Goal: Transaction & Acquisition: Purchase product/service

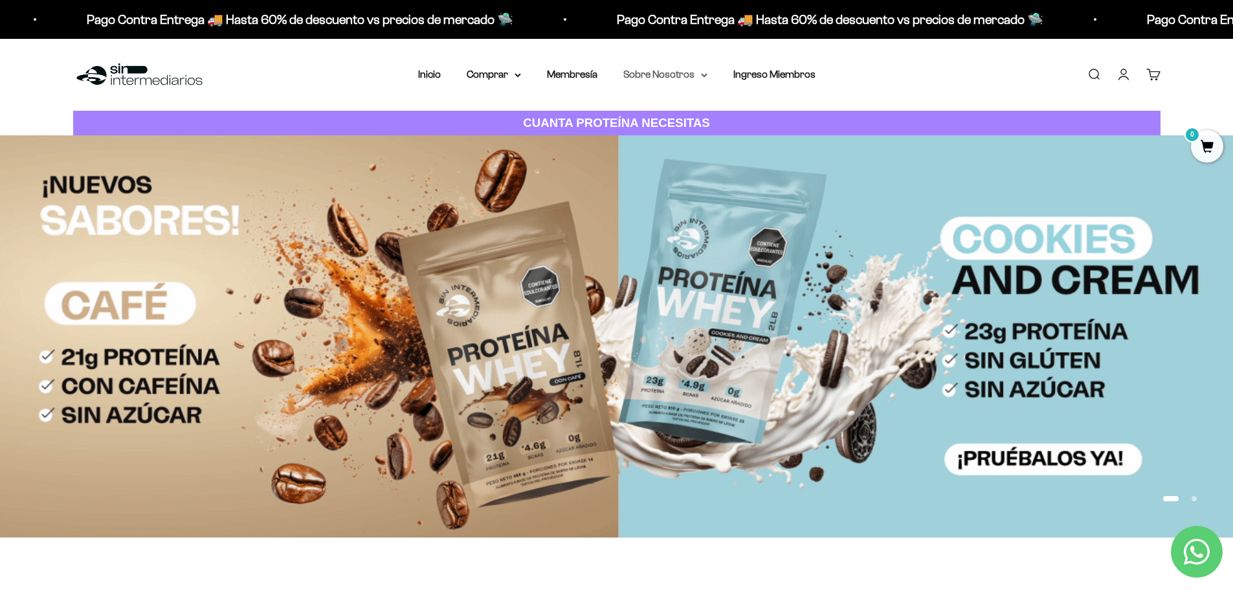
click at [684, 72] on summary "Sobre Nosotros" at bounding box center [665, 74] width 84 height 17
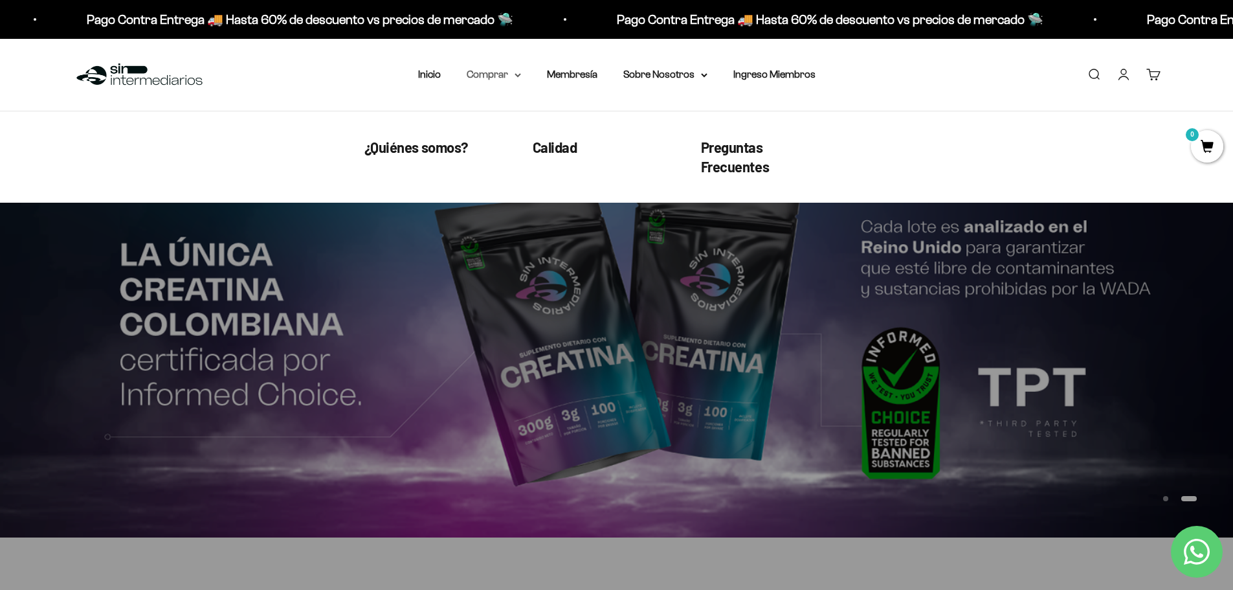
click at [502, 67] on summary "Comprar" at bounding box center [494, 74] width 54 height 17
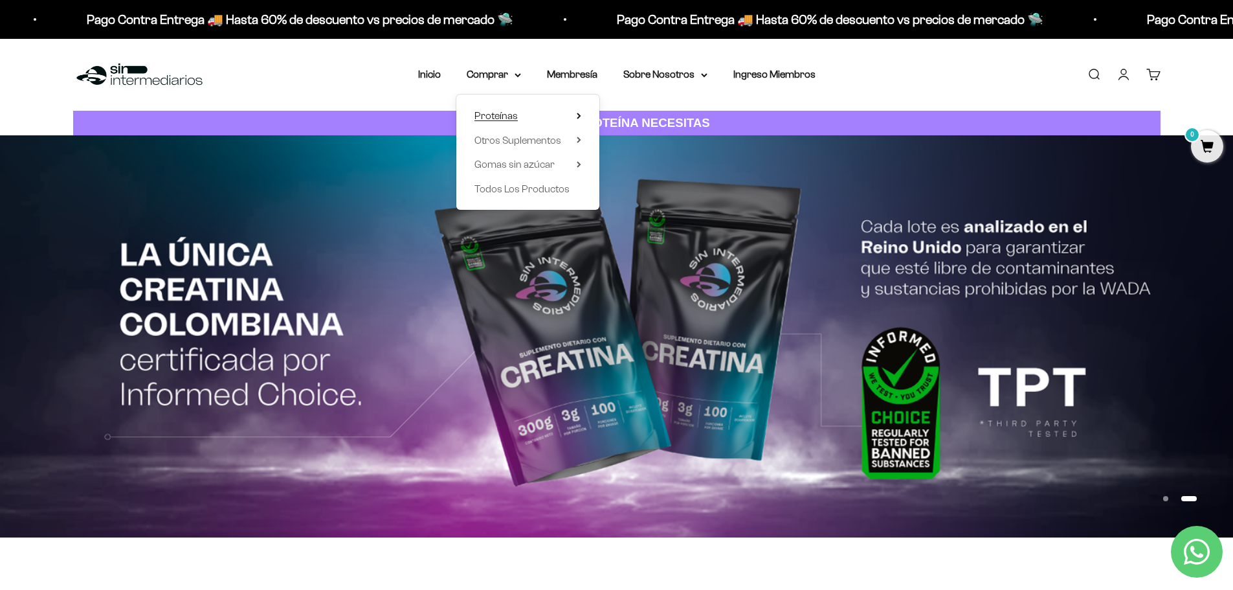
click at [570, 117] on summary "Proteínas" at bounding box center [527, 115] width 107 height 17
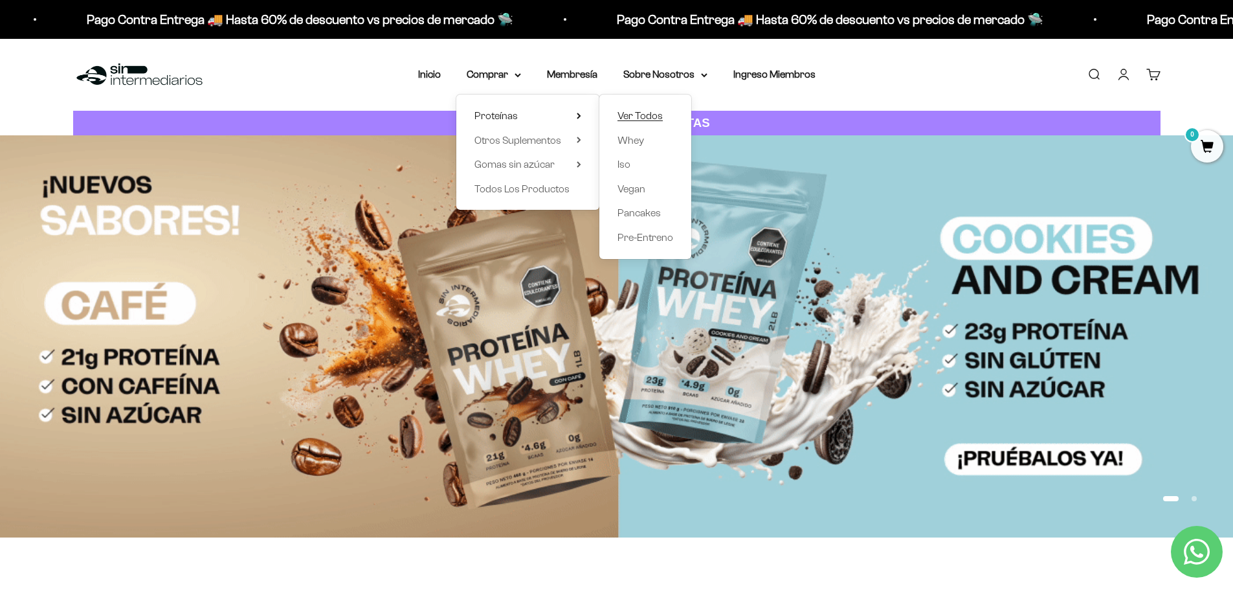
click at [634, 113] on span "Ver Todos" at bounding box center [639, 115] width 45 height 11
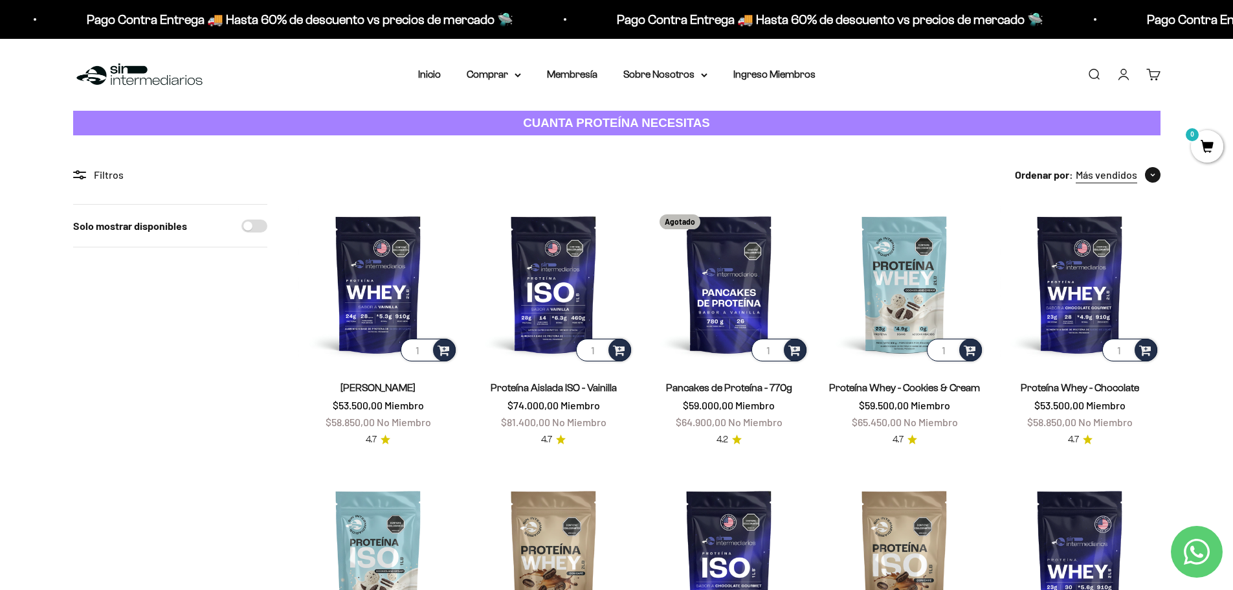
click at [1156, 175] on span "button" at bounding box center [1153, 175] width 16 height 16
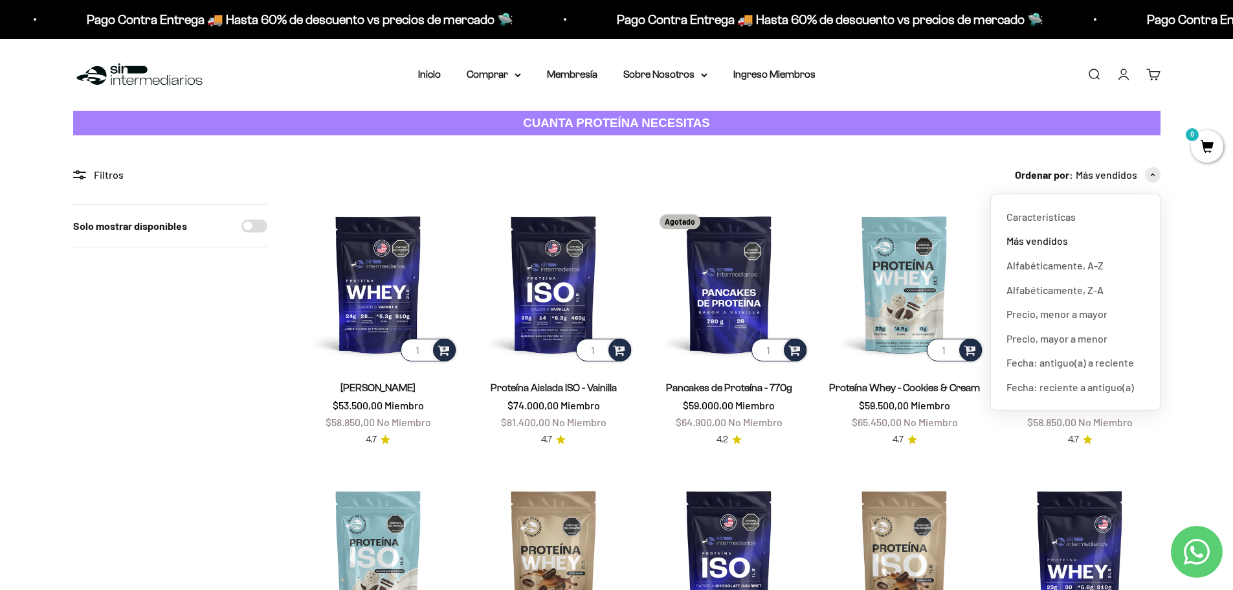
click at [105, 177] on div "Filtros" at bounding box center [170, 174] width 194 height 17
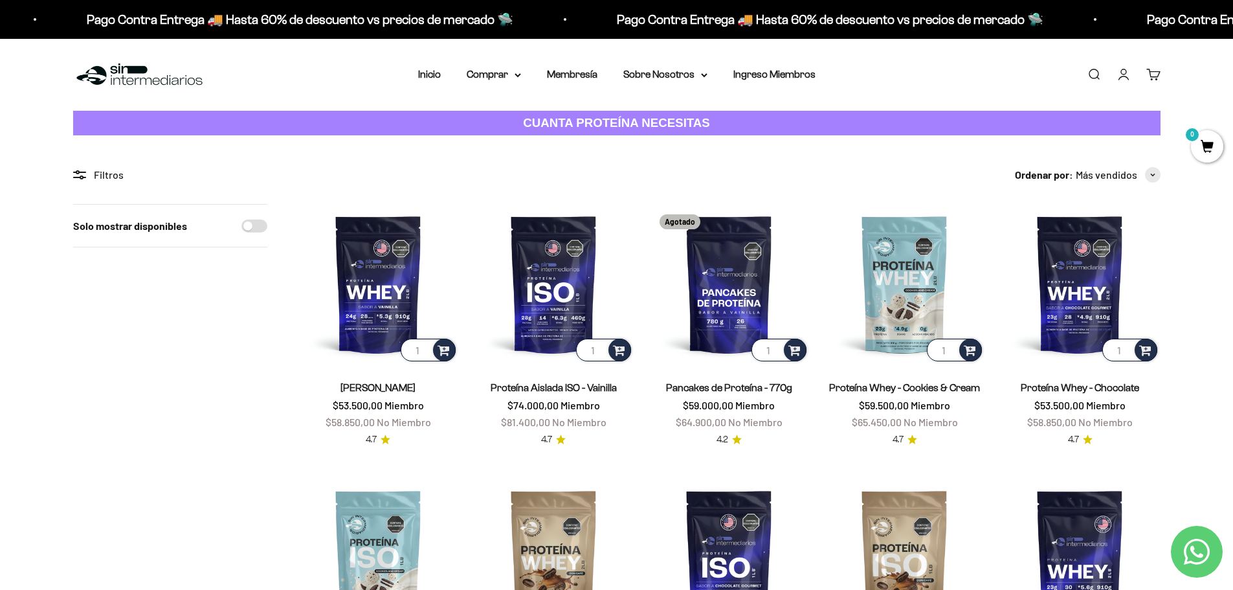
click at [645, 127] on strong "CUANTA PROTEÍNA NECESITAS" at bounding box center [616, 123] width 187 height 14
click at [511, 78] on summary "Comprar" at bounding box center [494, 74] width 54 height 17
click at [564, 185] on span "Todos Los Productos" at bounding box center [521, 188] width 95 height 11
